Goal: Transaction & Acquisition: Purchase product/service

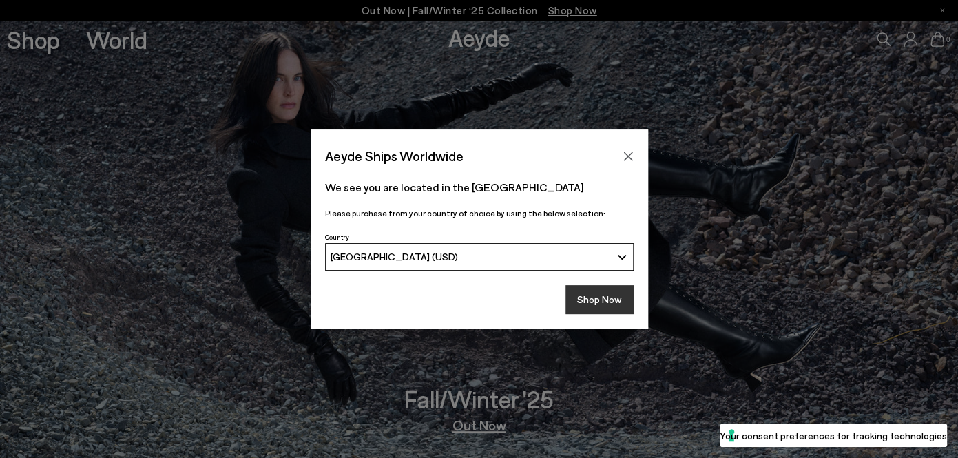
click at [592, 297] on button "Shop Now" at bounding box center [600, 299] width 68 height 29
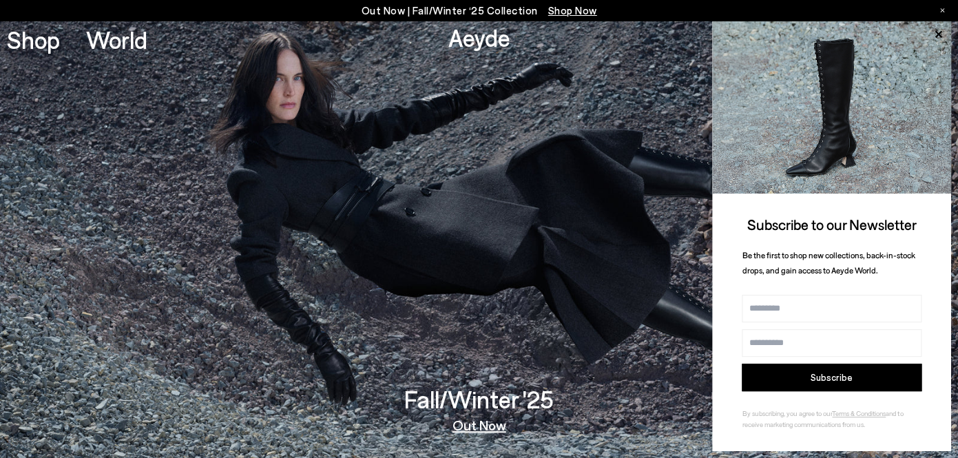
click at [945, 9] on div "Out Now | Fall/Winter ‘25 Collection Shop Now" at bounding box center [479, 10] width 958 height 21
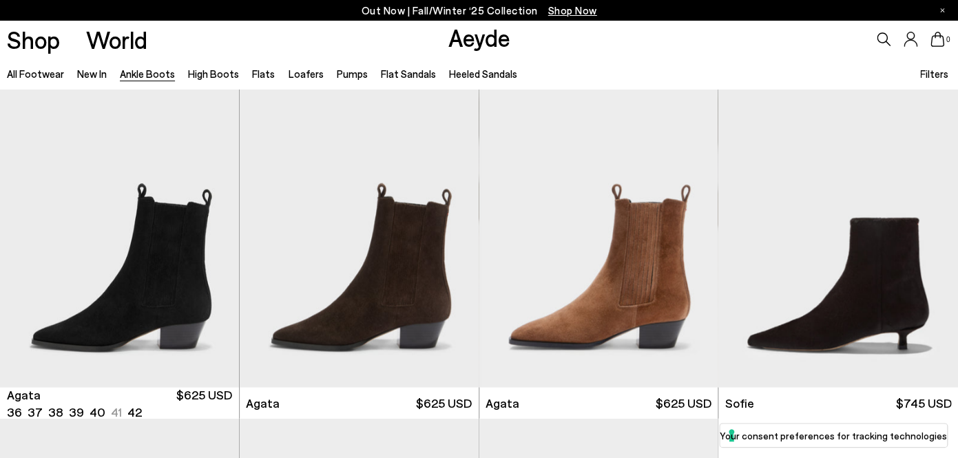
scroll to position [668, 0]
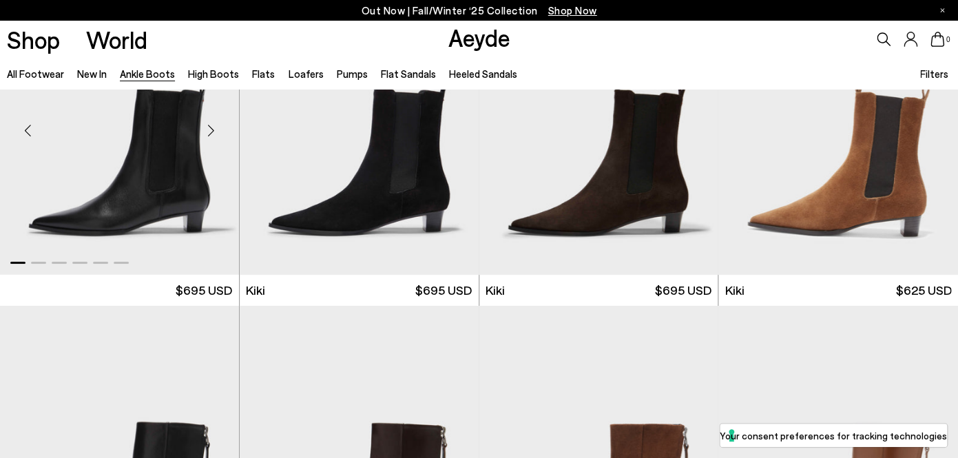
scroll to position [1769, 0]
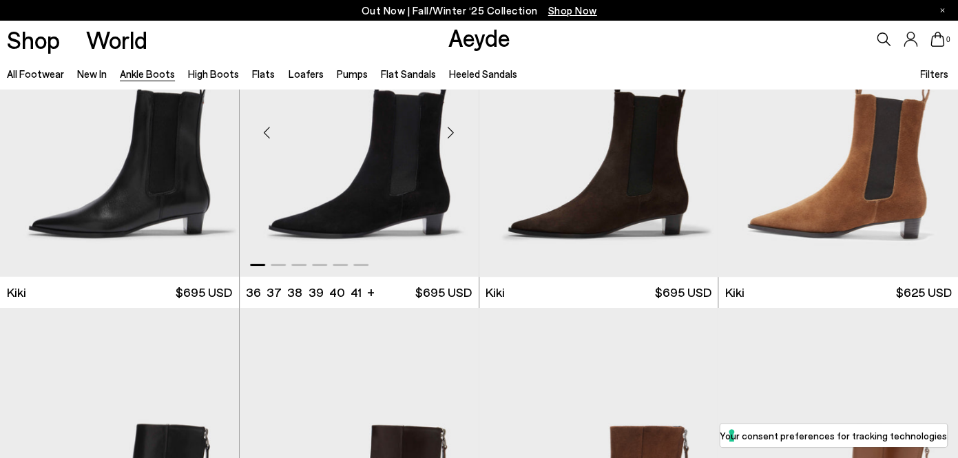
click at [451, 134] on div "Next slide" at bounding box center [451, 132] width 41 height 41
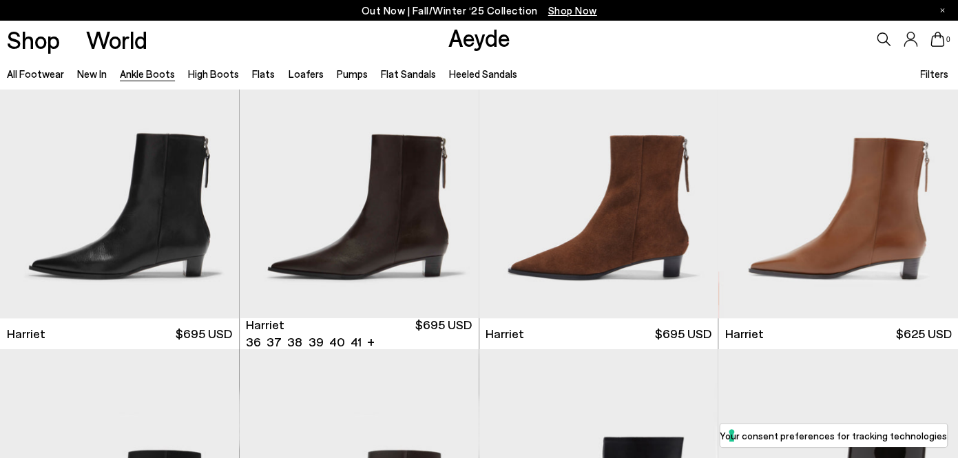
scroll to position [2081, 0]
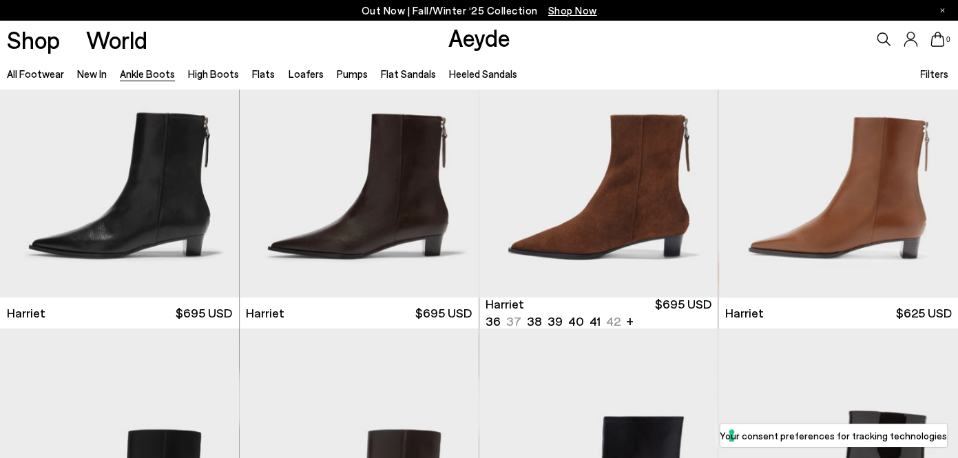
click at [931, 73] on span "Filters" at bounding box center [934, 74] width 28 height 12
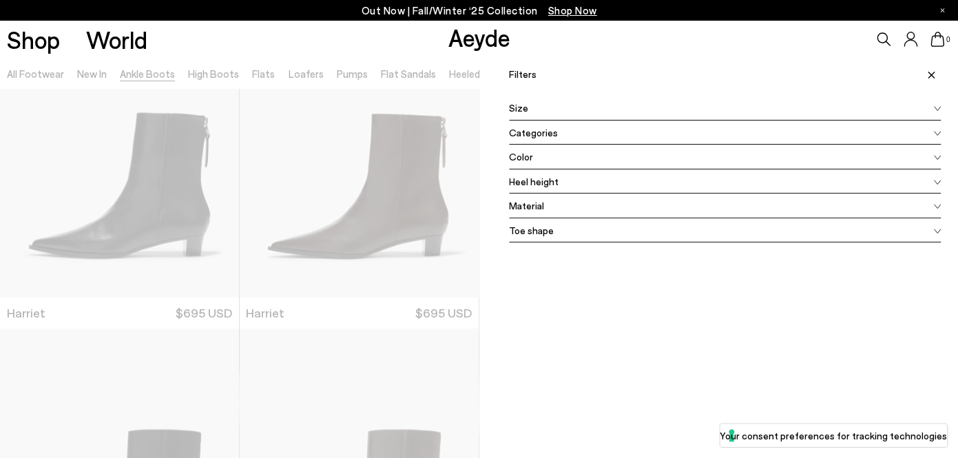
click at [539, 232] on span "Toe shape" at bounding box center [531, 230] width 45 height 14
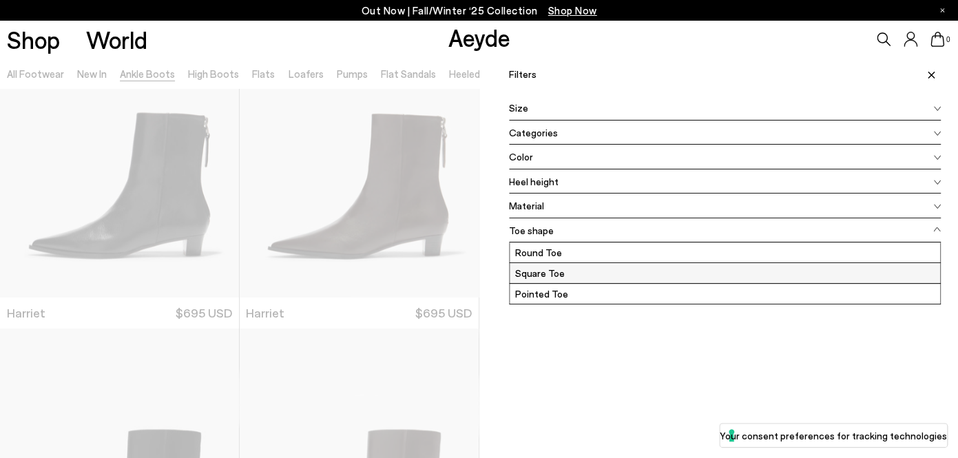
click at [539, 269] on label "Square Toe" at bounding box center [725, 273] width 431 height 20
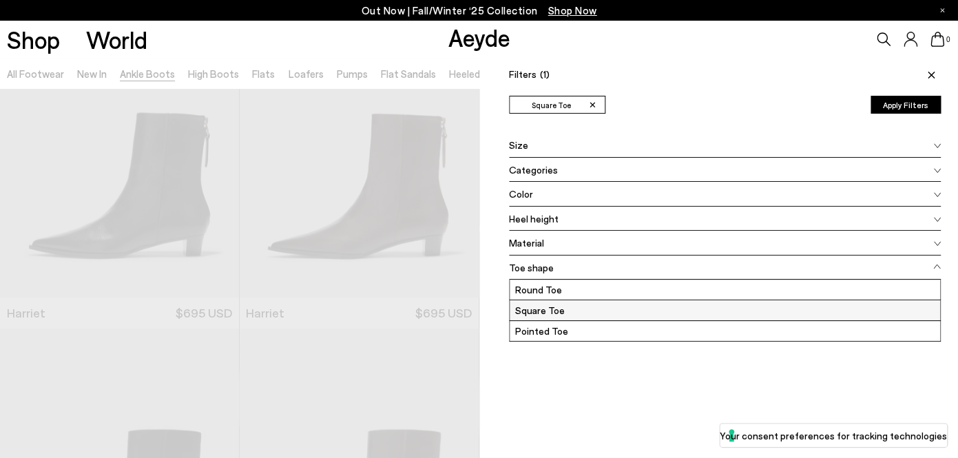
scroll to position [0, 0]
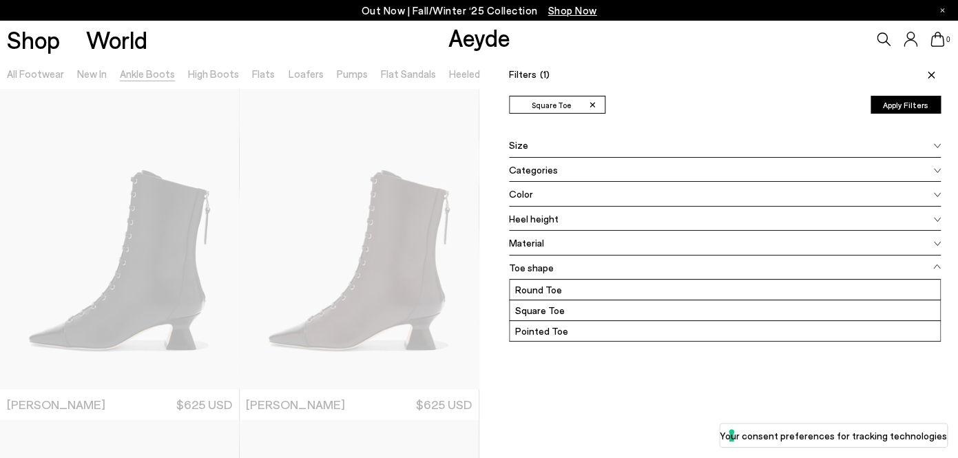
click at [896, 103] on button "Apply Filters" at bounding box center [906, 105] width 70 height 18
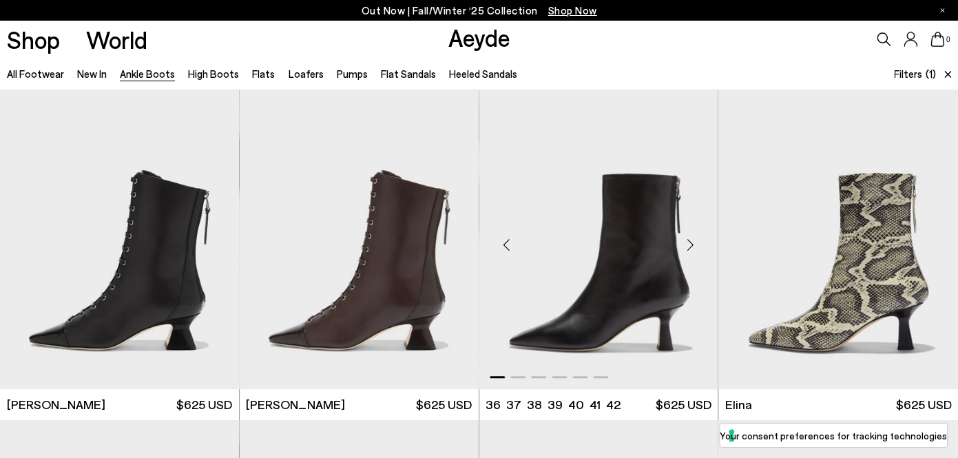
click at [692, 245] on div "Next slide" at bounding box center [690, 244] width 41 height 41
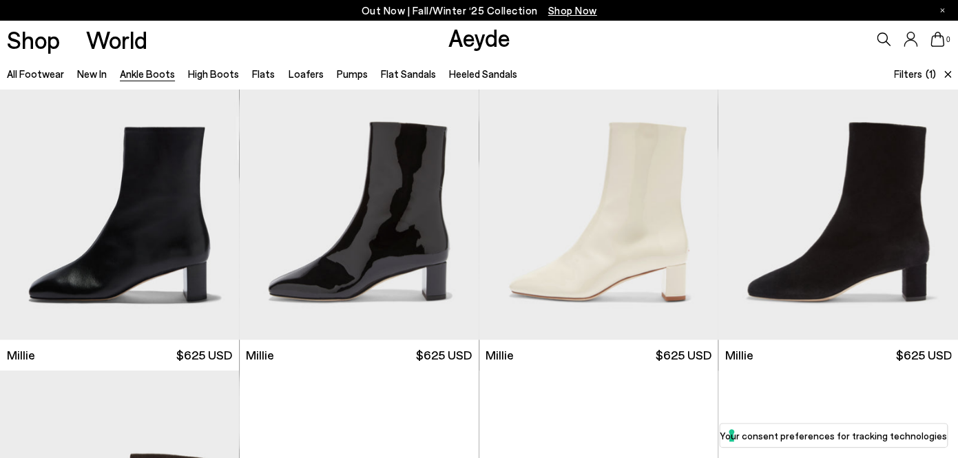
scroll to position [382, 0]
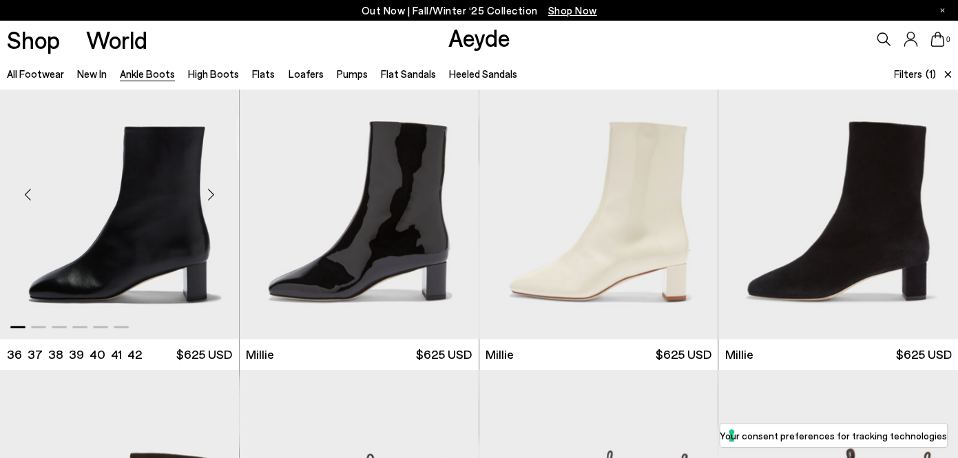
click at [213, 198] on div "Next slide" at bounding box center [211, 194] width 41 height 41
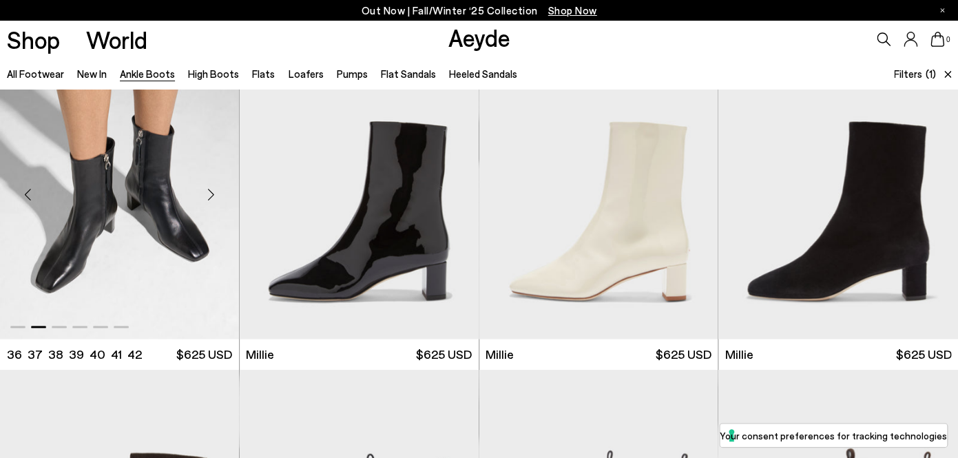
click at [213, 198] on div "Next slide" at bounding box center [211, 194] width 41 height 41
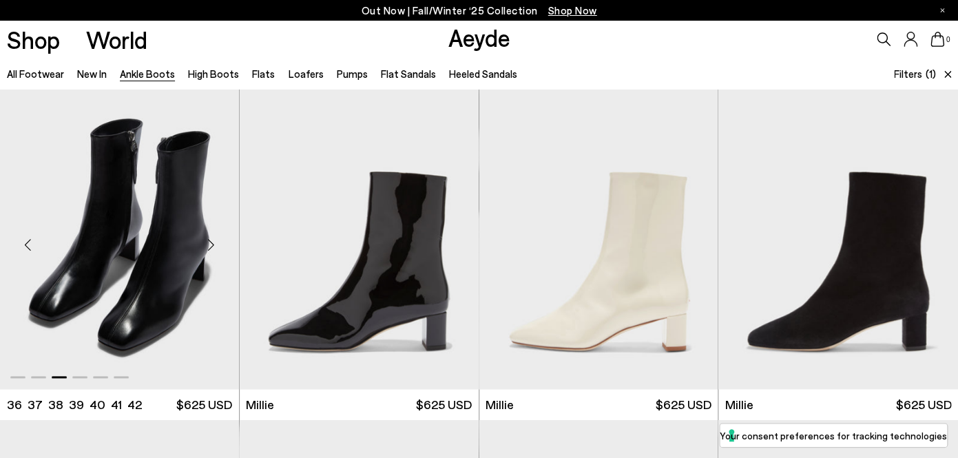
scroll to position [310, 0]
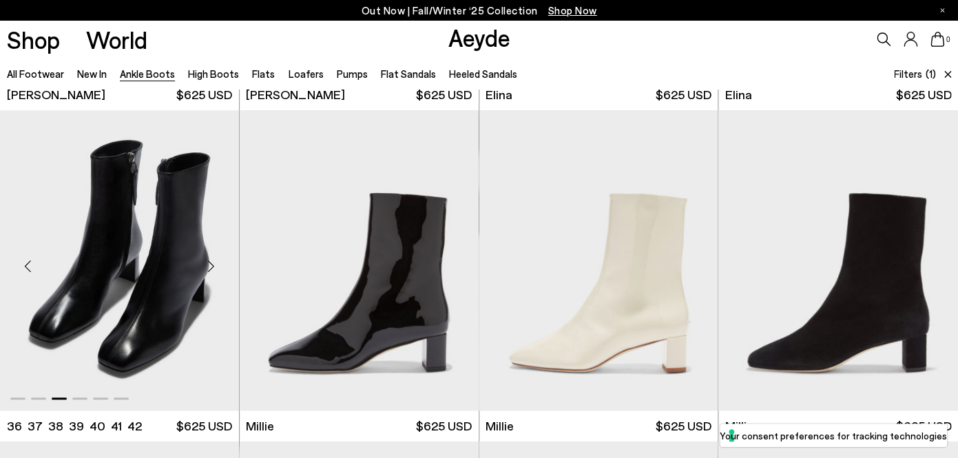
click at [26, 262] on div "Previous slide" at bounding box center [27, 265] width 41 height 41
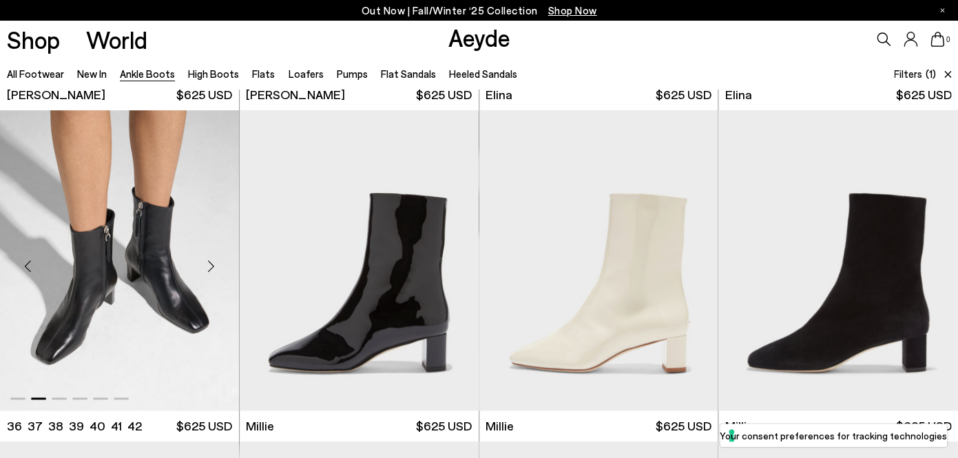
click at [26, 262] on div "Previous slide" at bounding box center [27, 265] width 41 height 41
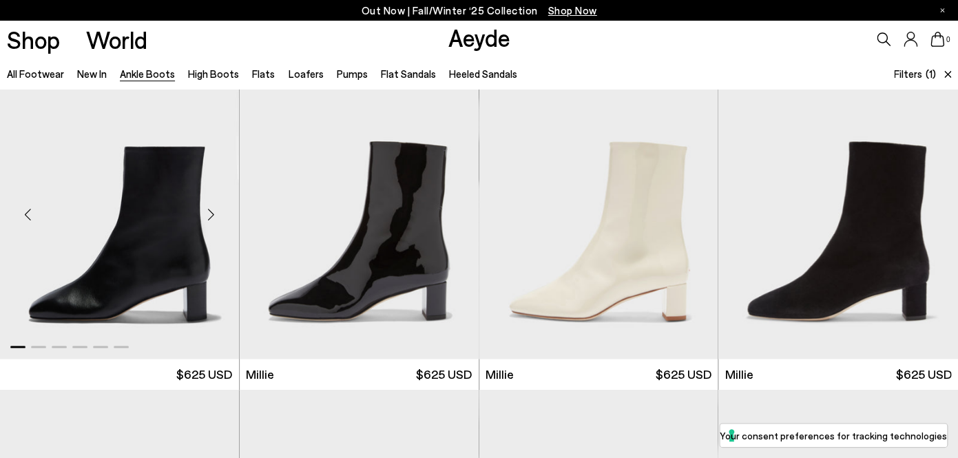
scroll to position [355, 0]
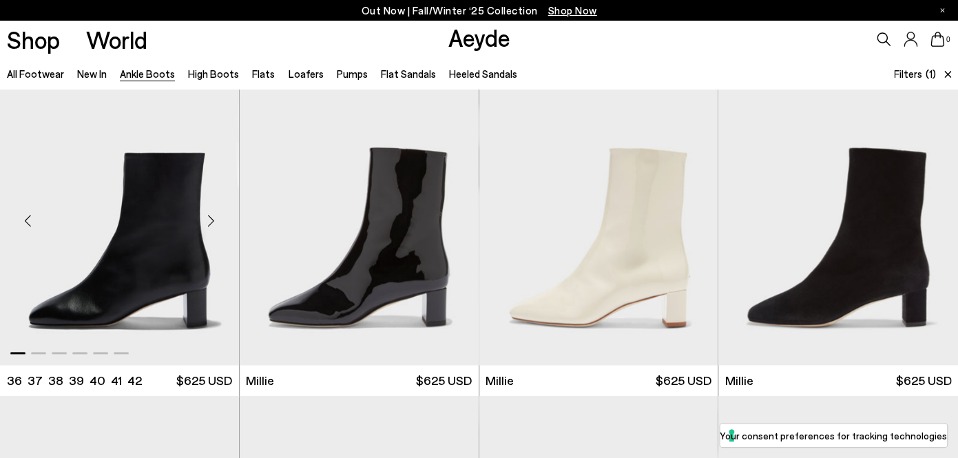
click at [213, 220] on div "Next slide" at bounding box center [211, 220] width 41 height 41
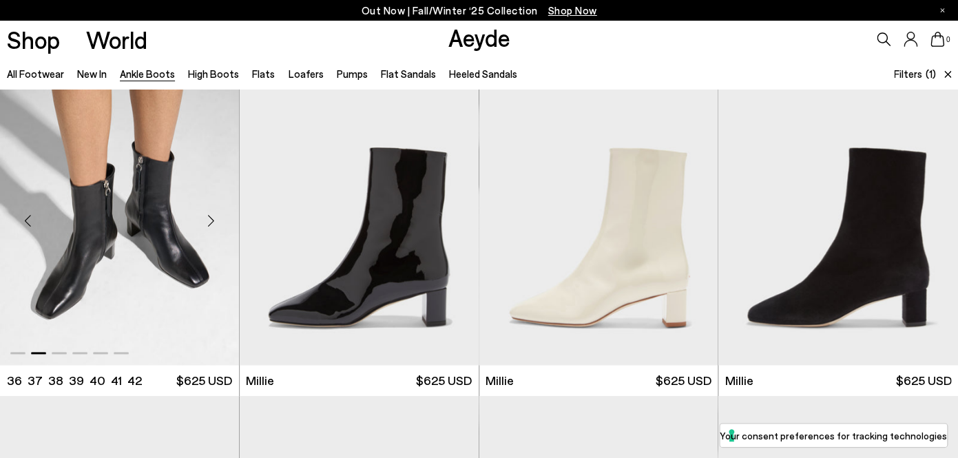
scroll to position [351, 0]
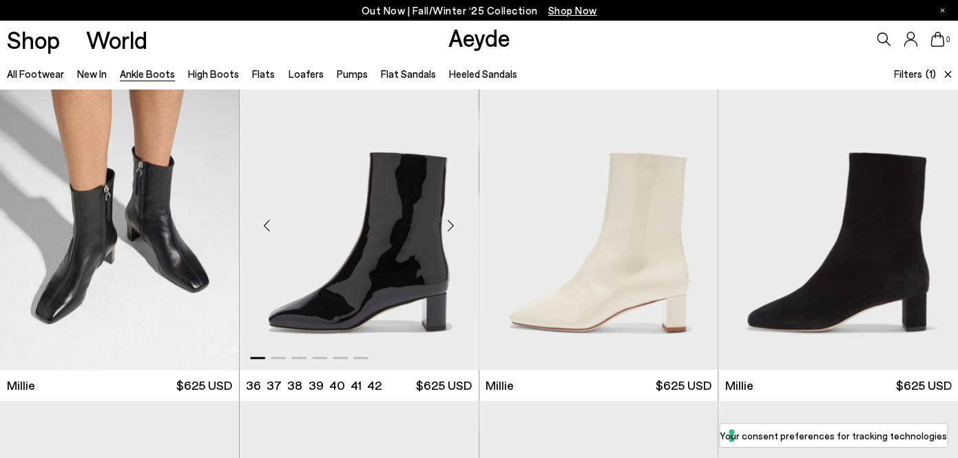
click at [452, 225] on div "Next slide" at bounding box center [451, 225] width 41 height 41
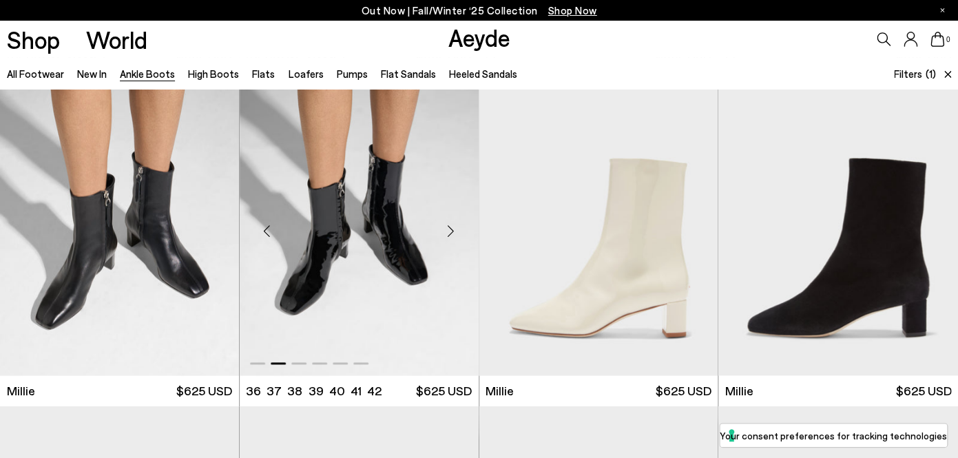
scroll to position [331, 0]
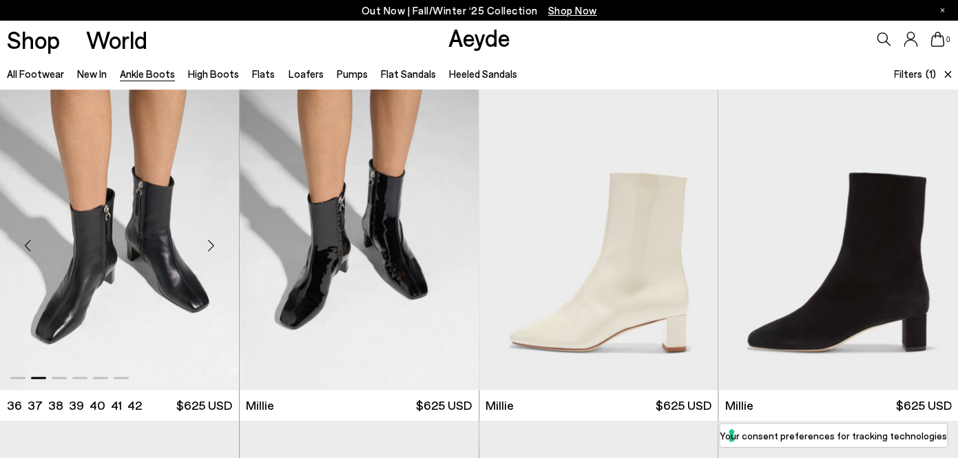
click at [211, 244] on div "Next slide" at bounding box center [211, 245] width 41 height 41
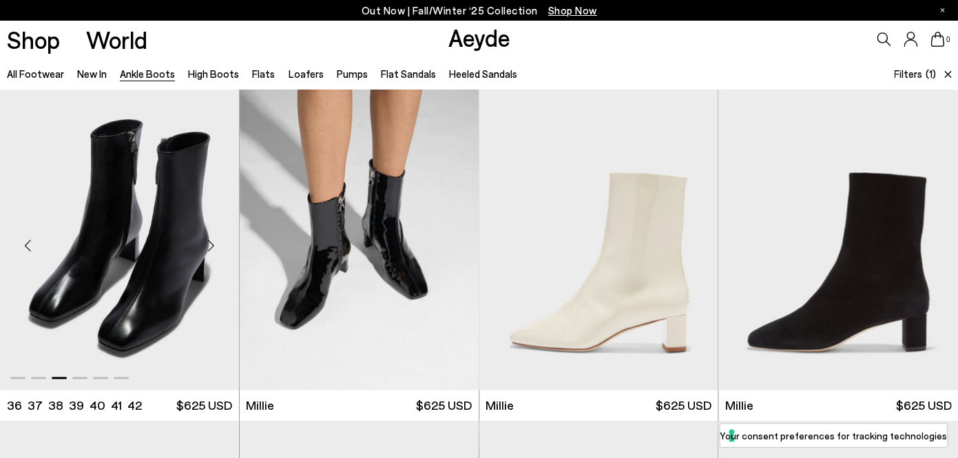
click at [211, 244] on div "Next slide" at bounding box center [211, 245] width 41 height 41
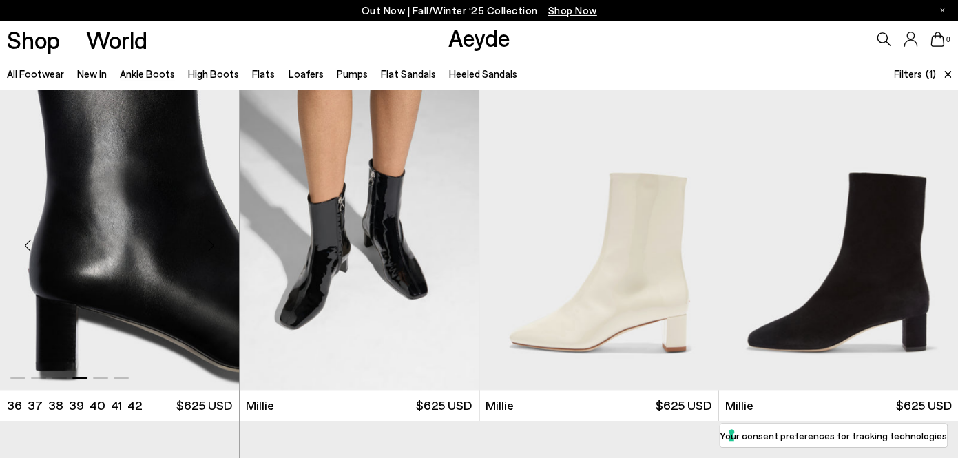
click at [212, 244] on div "Next slide" at bounding box center [211, 245] width 41 height 41
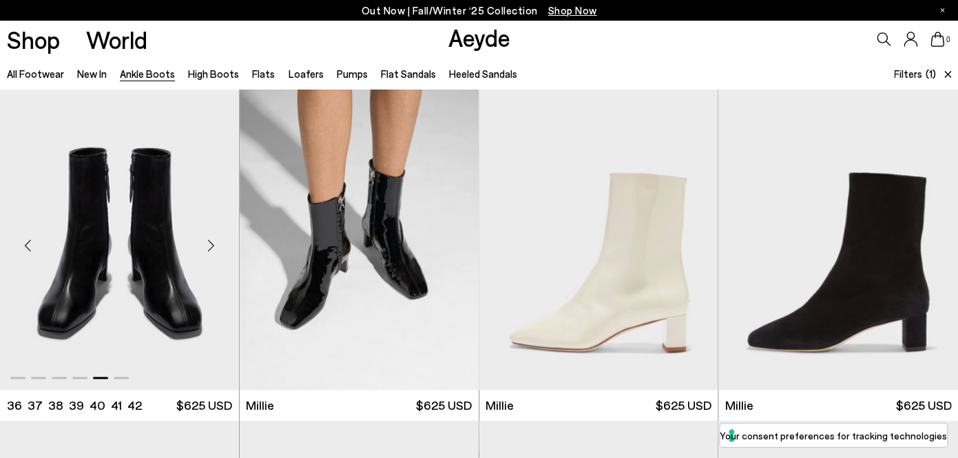
click at [212, 244] on div "Next slide" at bounding box center [211, 245] width 41 height 41
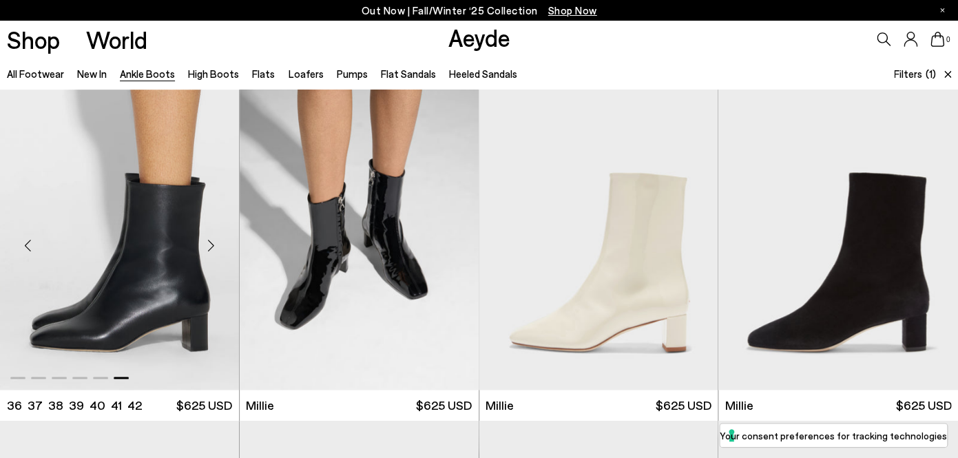
click at [212, 244] on div "Next slide" at bounding box center [211, 245] width 41 height 41
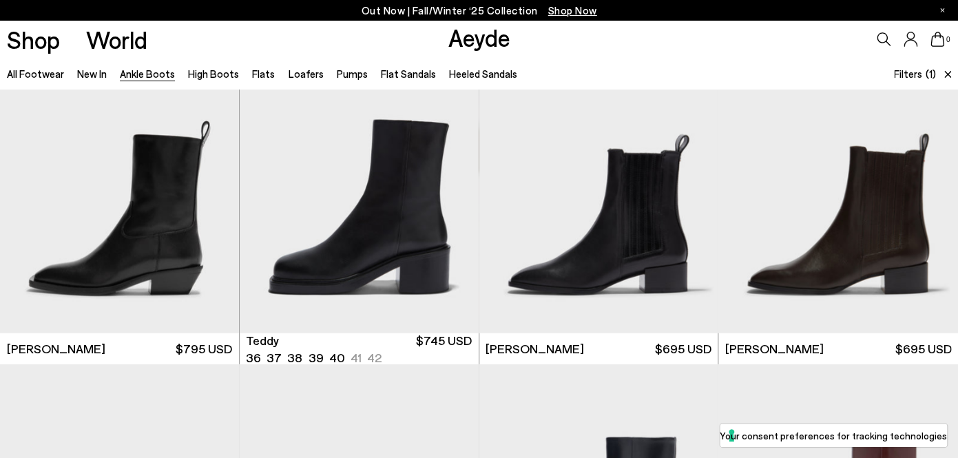
scroll to position [1044, 0]
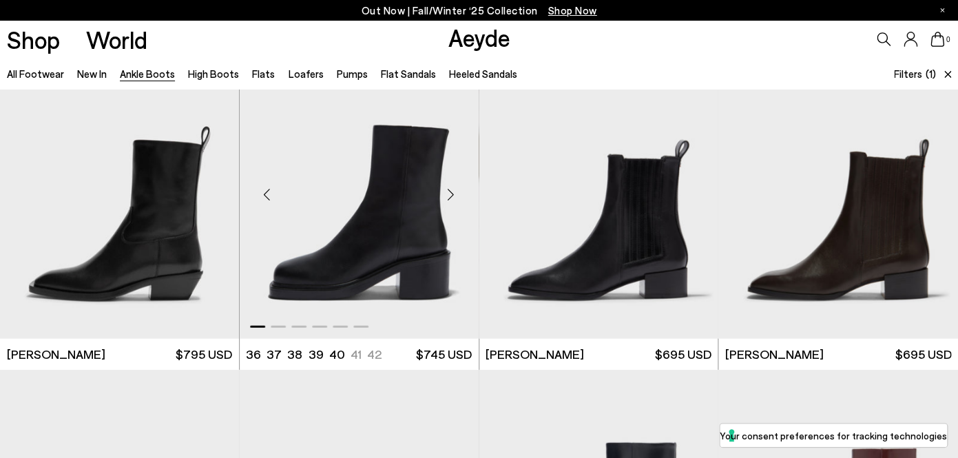
click at [456, 201] on div "Next slide" at bounding box center [451, 194] width 41 height 41
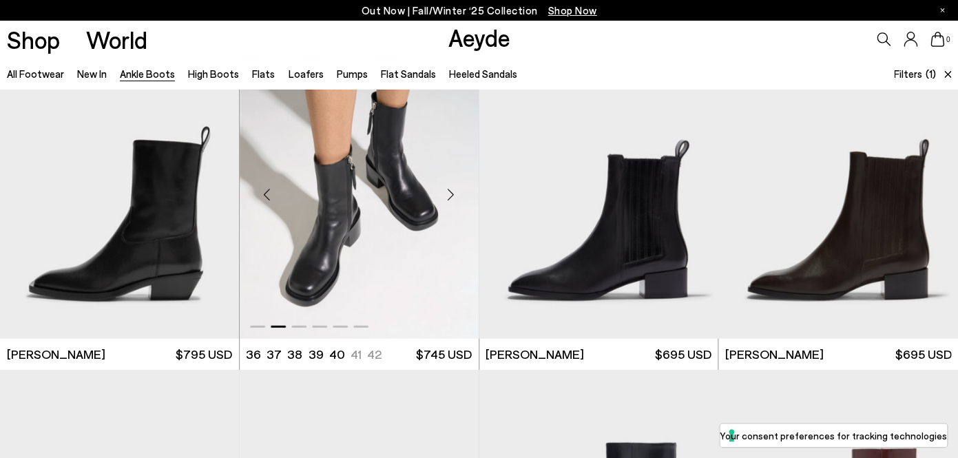
click at [457, 201] on div "Next slide" at bounding box center [451, 194] width 41 height 41
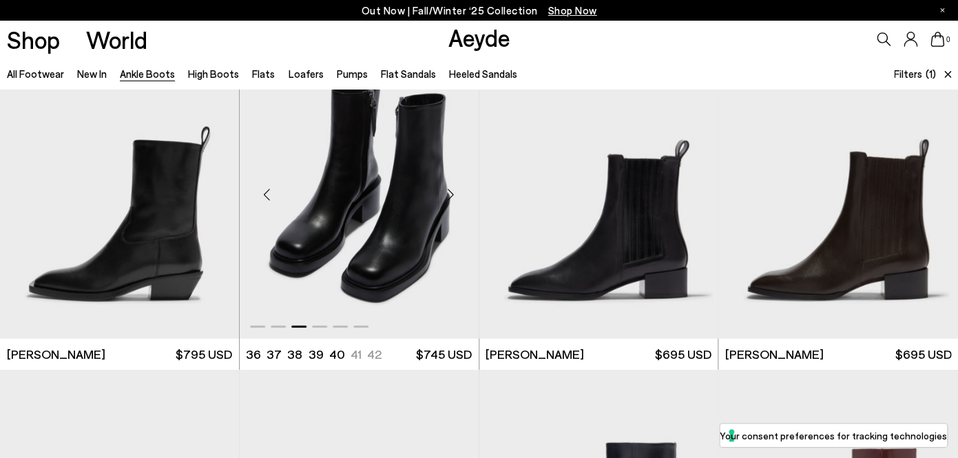
click at [452, 196] on div "Next slide" at bounding box center [451, 194] width 41 height 41
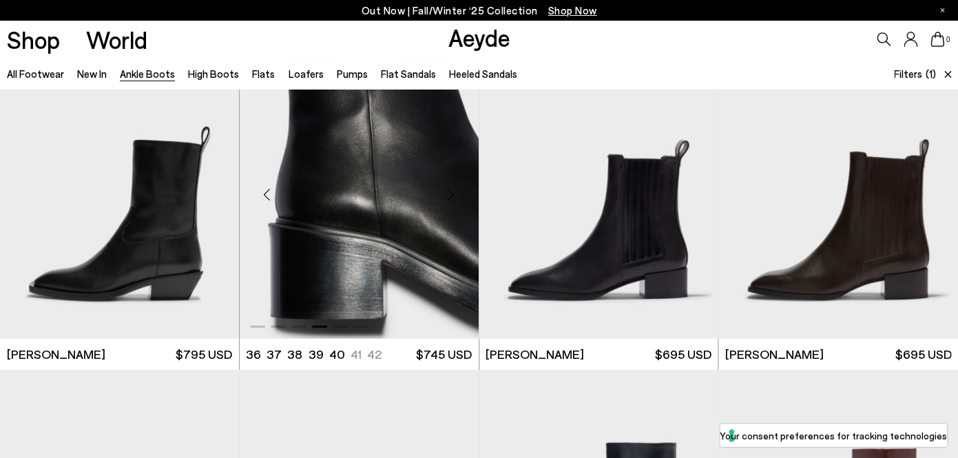
click at [453, 196] on div "Next slide" at bounding box center [451, 194] width 41 height 41
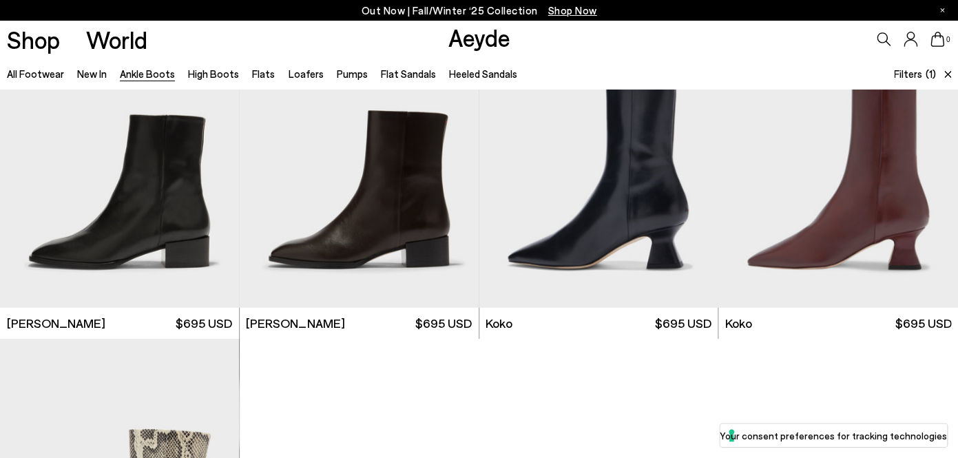
scroll to position [1422, 0]
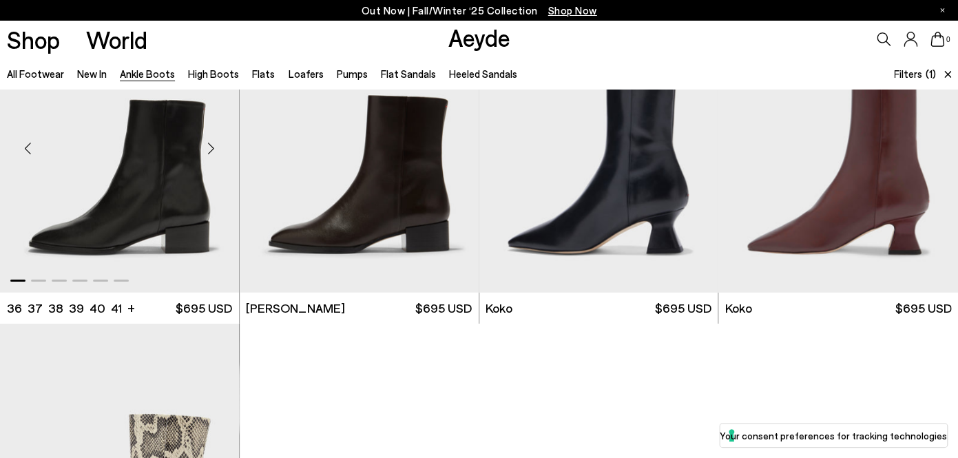
click at [214, 155] on div "Next slide" at bounding box center [211, 147] width 41 height 41
